Goal: Browse casually: Explore the website without a specific task or goal

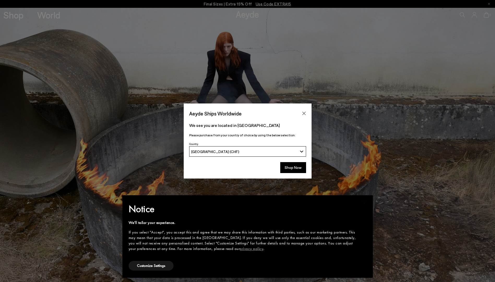
click at [301, 153] on button "[GEOGRAPHIC_DATA] (CHF)" at bounding box center [247, 151] width 117 height 10
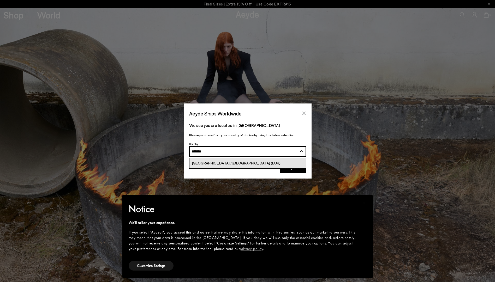
type input "*******"
click at [217, 164] on span "[GEOGRAPHIC_DATA] / [GEOGRAPHIC_DATA] (EUR)" at bounding box center [236, 163] width 88 height 4
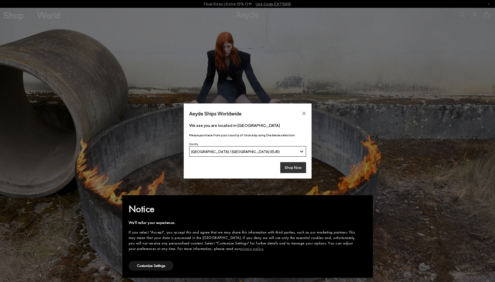
click at [294, 172] on button "Shop Now" at bounding box center [293, 167] width 26 height 11
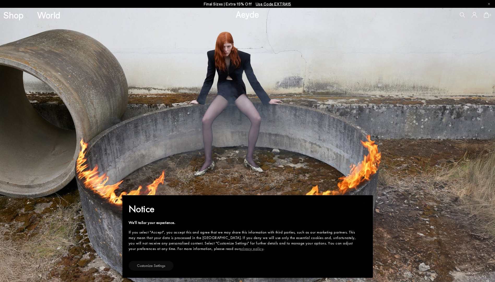
click at [148, 267] on button "Customize Settings" at bounding box center [151, 266] width 45 height 10
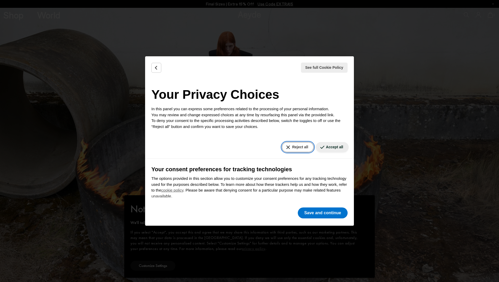
click at [298, 145] on button "Reject all" at bounding box center [298, 147] width 32 height 10
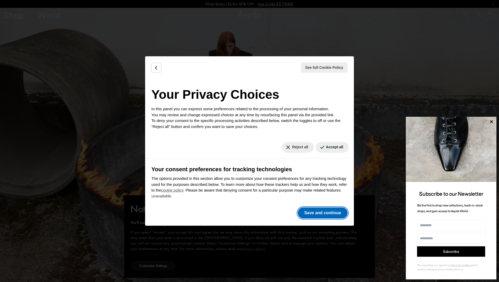
click at [328, 212] on button "Save and continue" at bounding box center [323, 213] width 50 height 11
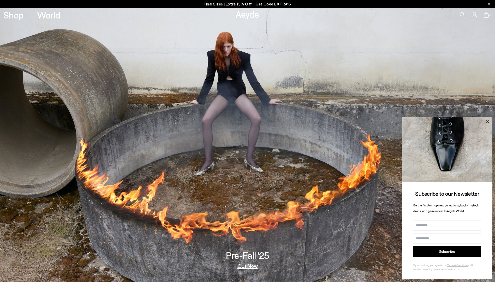
click at [487, 123] on icon at bounding box center [487, 121] width 7 height 7
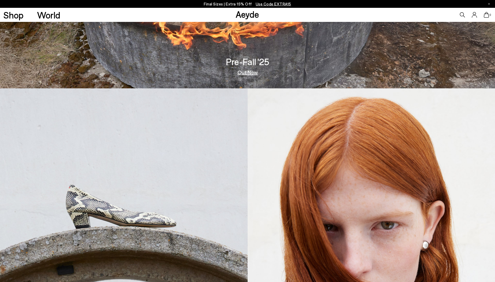
scroll to position [209, 0]
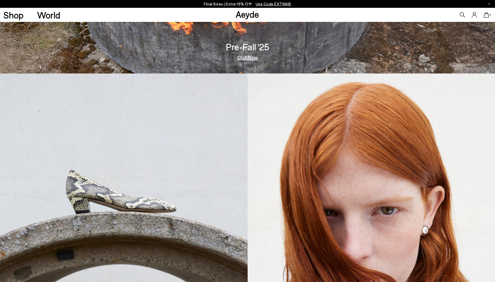
click at [126, 206] on img at bounding box center [124, 211] width 248 height 275
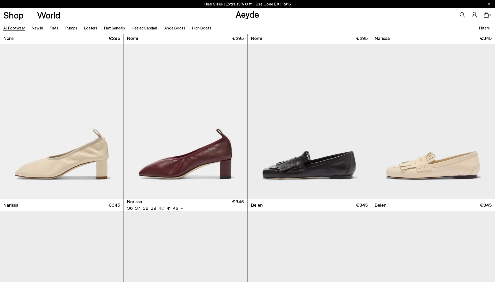
scroll to position [183, 0]
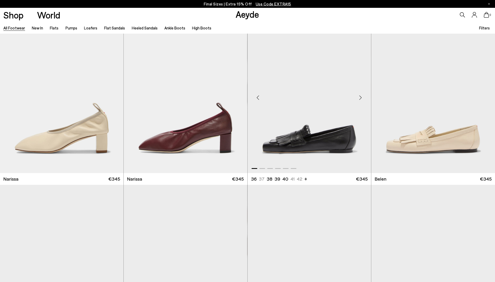
click at [363, 99] on div "Next slide" at bounding box center [361, 98] width 16 height 16
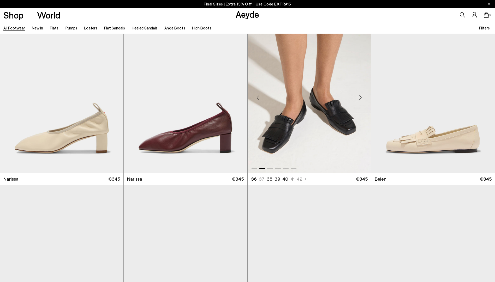
click at [363, 99] on div "Next slide" at bounding box center [361, 98] width 16 height 16
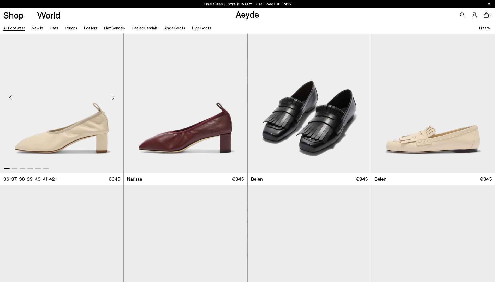
click at [115, 100] on div "Next slide" at bounding box center [113, 98] width 16 height 16
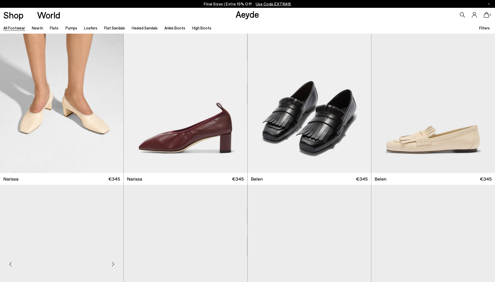
scroll to position [261, 0]
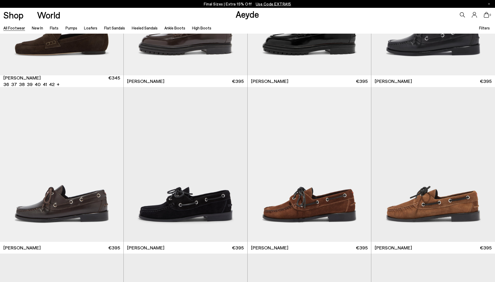
scroll to position [783, 0]
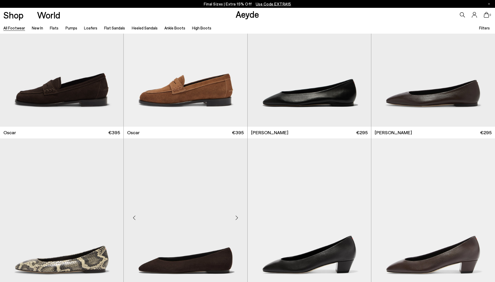
scroll to position [1227, 0]
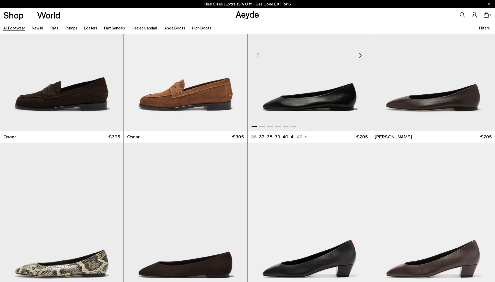
click at [361, 56] on div "Next slide" at bounding box center [361, 55] width 16 height 16
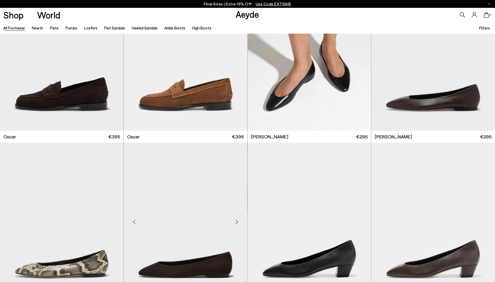
scroll to position [1357, 0]
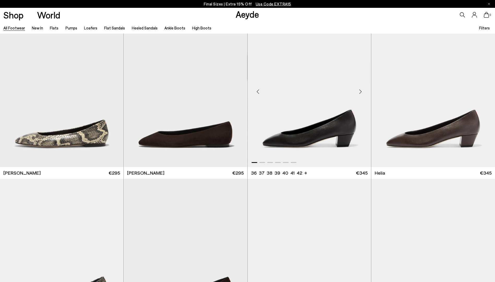
click at [360, 91] on div "Next slide" at bounding box center [361, 92] width 16 height 16
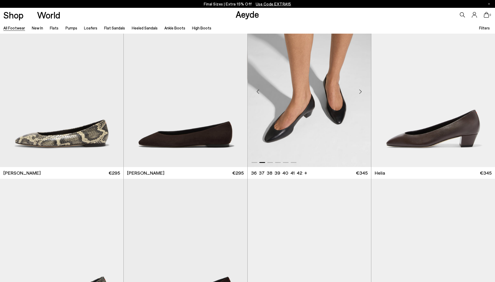
click at [360, 91] on div "Next slide" at bounding box center [361, 92] width 16 height 16
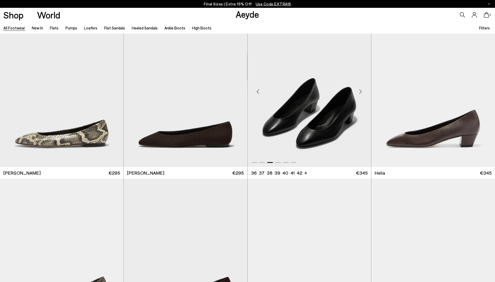
click at [360, 91] on div "Next slide" at bounding box center [361, 92] width 16 height 16
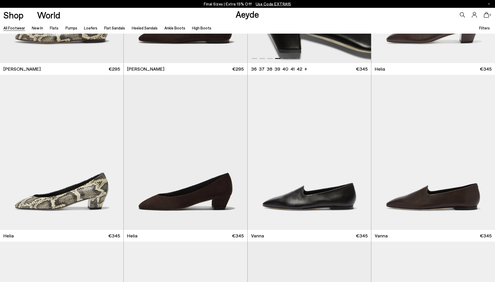
scroll to position [1461, 0]
click at [112, 155] on div "Next slide" at bounding box center [113, 155] width 16 height 16
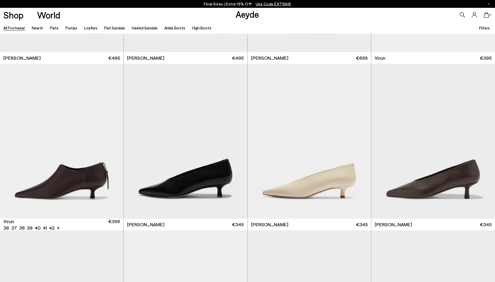
scroll to position [2192, 0]
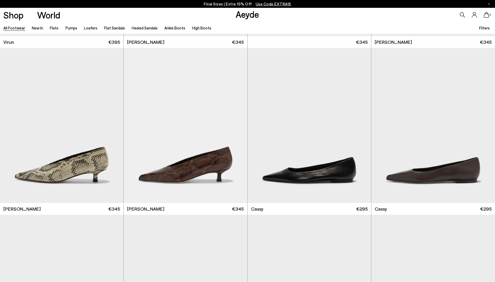
scroll to position [2375, 0]
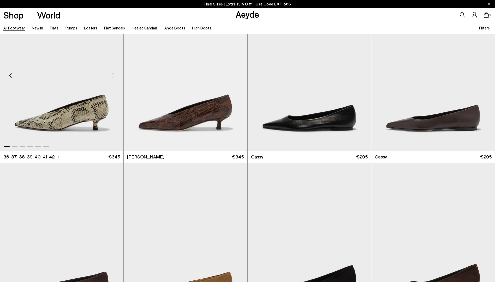
click at [113, 80] on div "Next slide" at bounding box center [113, 76] width 16 height 16
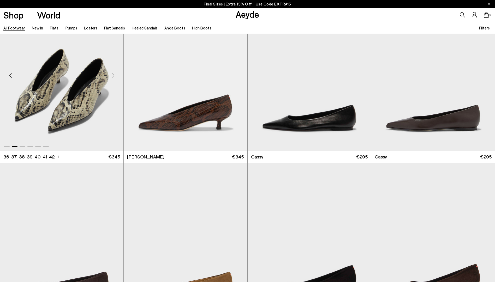
click at [113, 80] on div "Next slide" at bounding box center [113, 76] width 16 height 16
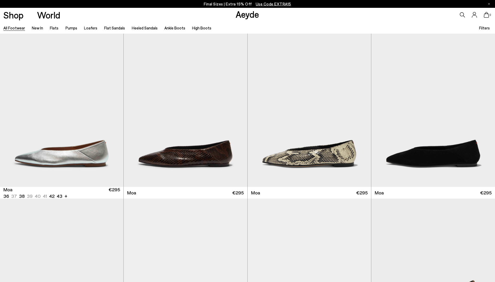
scroll to position [2845, 0]
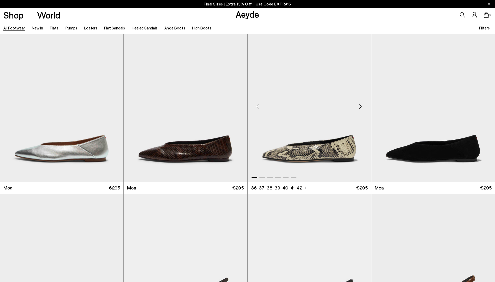
click at [359, 104] on div "Next slide" at bounding box center [361, 107] width 16 height 16
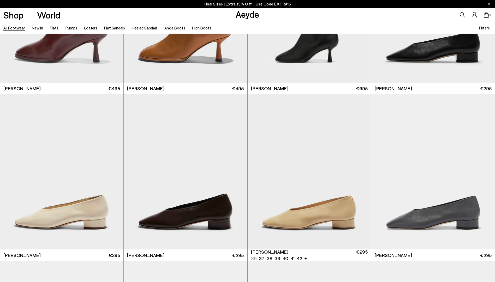
scroll to position [3497, 0]
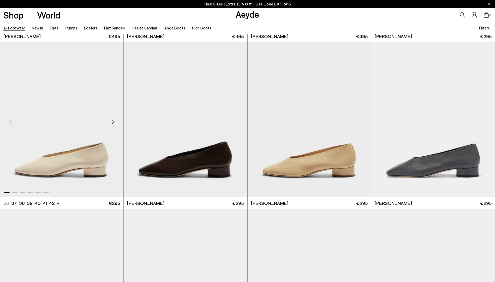
click at [115, 122] on div "Next slide" at bounding box center [113, 122] width 16 height 16
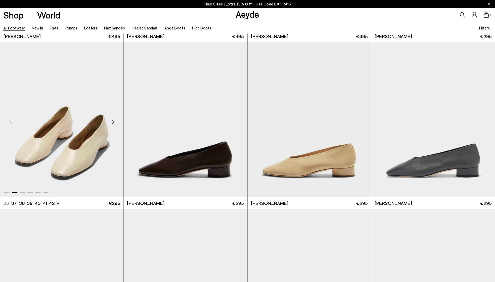
click at [115, 122] on div "Next slide" at bounding box center [113, 122] width 16 height 16
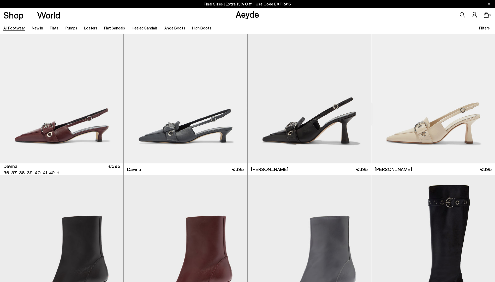
scroll to position [3915, 0]
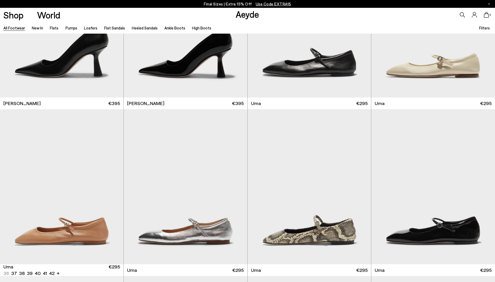
scroll to position [4959, 0]
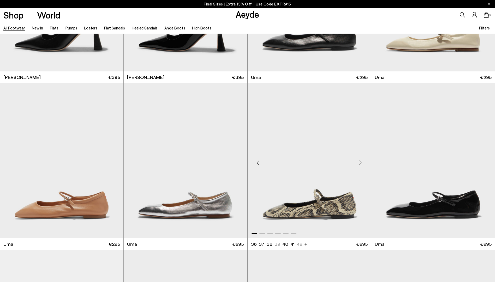
click at [362, 164] on div "Next slide" at bounding box center [361, 163] width 16 height 16
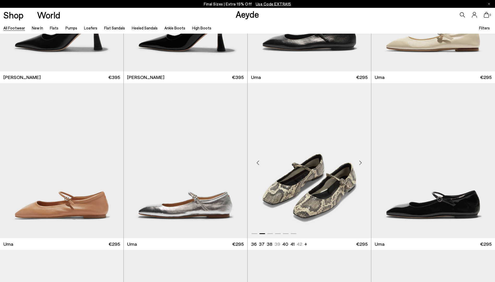
click at [361, 164] on div "Next slide" at bounding box center [361, 163] width 16 height 16
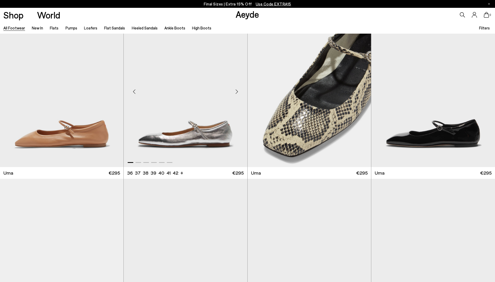
scroll to position [5037, 0]
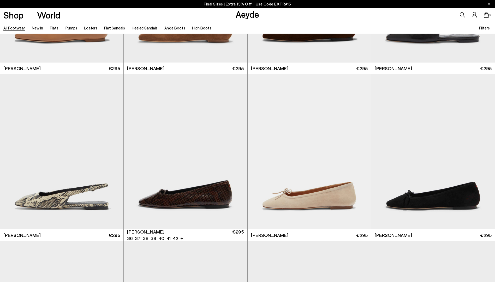
scroll to position [5820, 0]
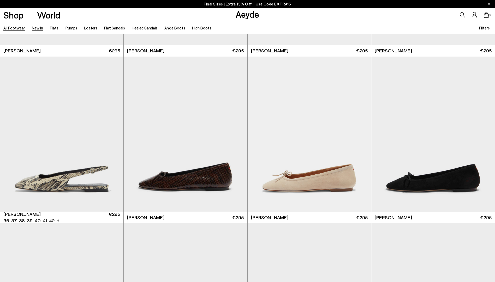
click at [40, 29] on link "New In" at bounding box center [37, 28] width 11 height 5
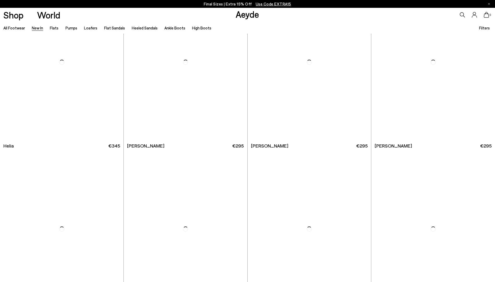
scroll to position [705, 0]
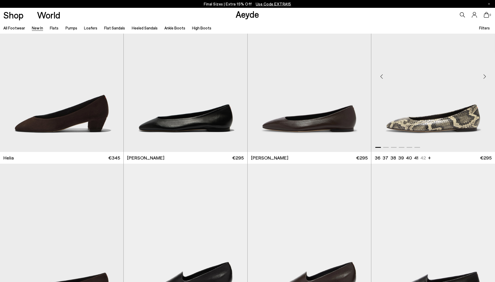
click at [485, 76] on div "Next slide" at bounding box center [485, 77] width 16 height 16
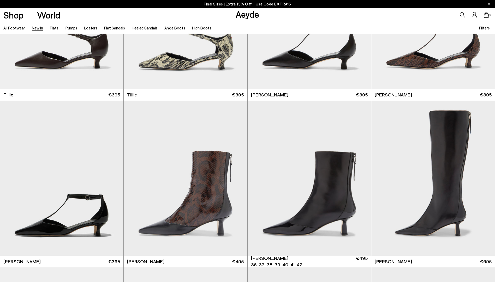
scroll to position [1445, 0]
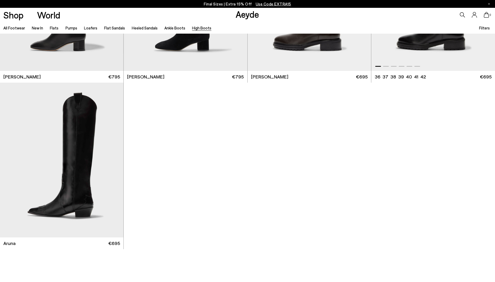
scroll to position [287, 0]
